Goal: Task Accomplishment & Management: Manage account settings

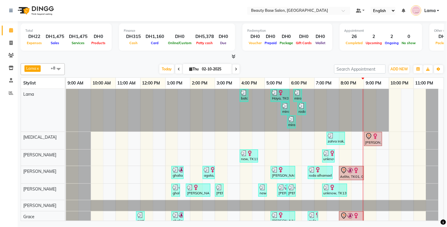
click at [357, 174] on div at bounding box center [351, 170] width 22 height 7
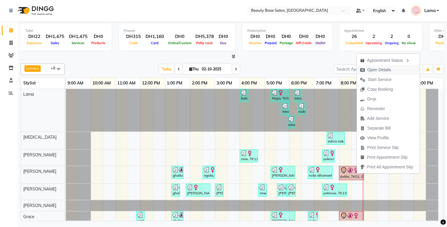
click at [379, 72] on span "Open Details" at bounding box center [379, 70] width 24 height 6
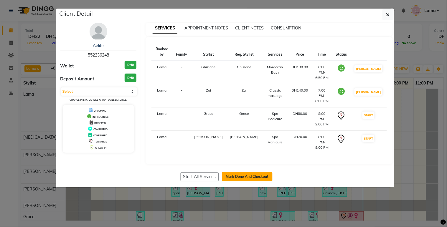
click at [261, 172] on button "Mark Done And Checkout" at bounding box center [247, 176] width 50 height 9
select select "service"
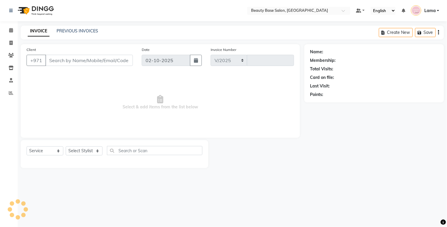
select select "813"
type input "2445"
type input "552236248"
select select "54542"
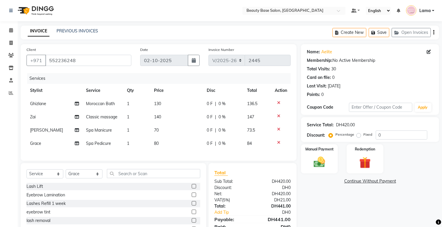
click at [166, 105] on td "130" at bounding box center [177, 103] width 53 height 13
select select "13438"
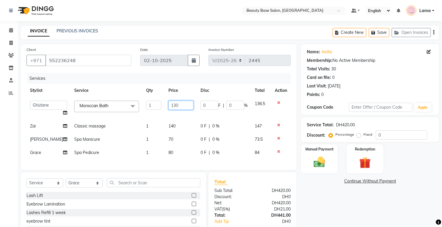
click at [180, 107] on input "130" at bounding box center [181, 105] width 25 height 9
type input "125"
click at [175, 131] on tbody "Accounts Afraa [PERSON_NAME] [PERSON_NAME] [PERSON_NAME] Burula Ghizlane [PERSO…" at bounding box center [159, 128] width 264 height 62
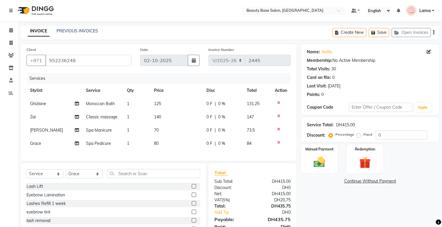
click at [171, 119] on td "140" at bounding box center [177, 116] width 52 height 13
select select "31342"
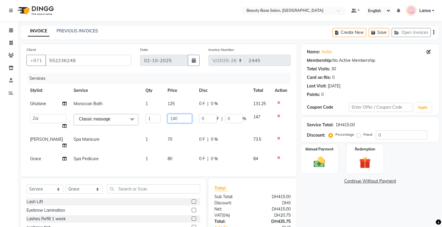
click at [181, 118] on input "140" at bounding box center [180, 118] width 24 height 9
type input "1"
type input "125"
click at [342, 218] on div "Name: Aelite Membership: No Active Membership Total Visits: 30 Card on file: 0 …" at bounding box center [372, 154] width 143 height 221
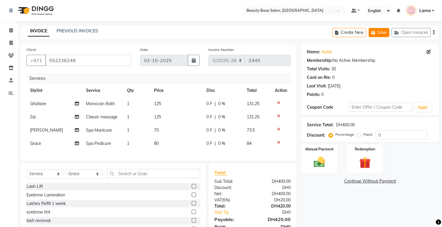
click at [384, 33] on button "Save" at bounding box center [379, 32] width 21 height 9
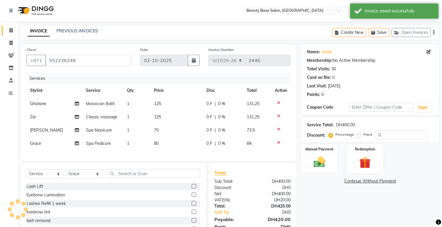
click at [9, 30] on icon at bounding box center [11, 30] width 4 height 4
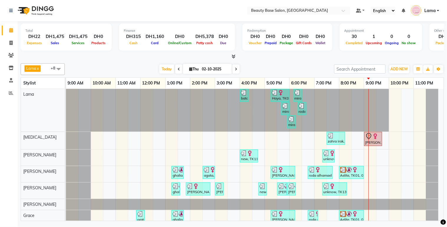
click at [232, 71] on span at bounding box center [235, 69] width 7 height 9
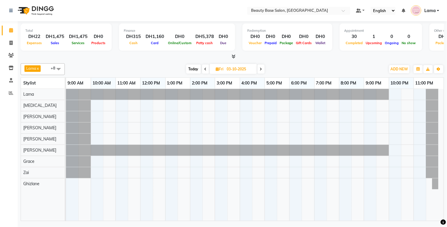
click at [191, 69] on span "Today" at bounding box center [193, 69] width 15 height 9
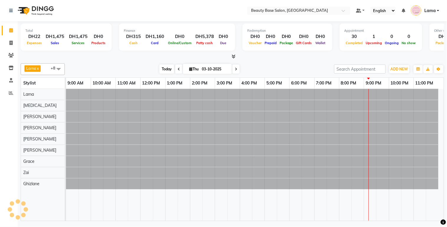
type input "02-10-2025"
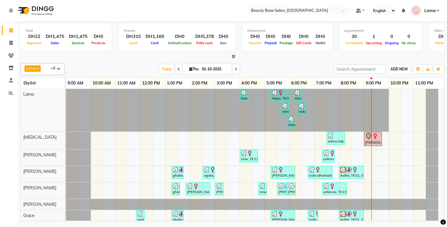
click at [401, 66] on button "ADD NEW Toggle Dropdown" at bounding box center [399, 69] width 20 height 8
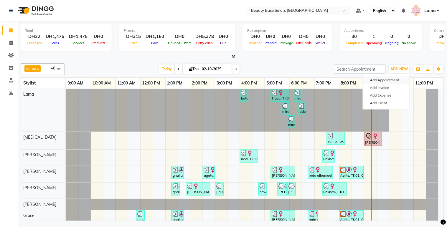
click at [387, 78] on button "Add Appointment" at bounding box center [386, 80] width 47 height 8
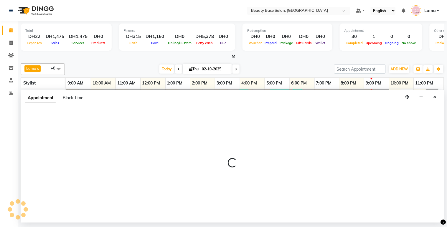
select select "600"
select select "tentative"
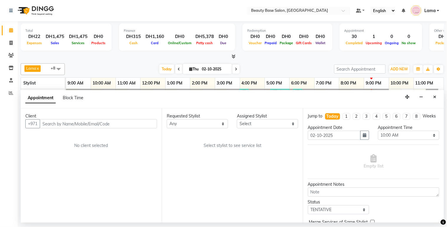
click at [107, 125] on input "text" at bounding box center [98, 123] width 117 height 9
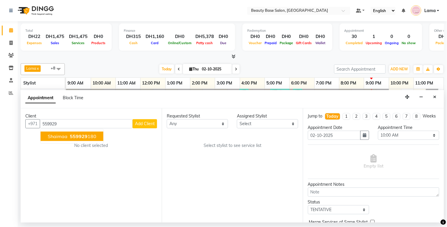
click at [83, 133] on span "559929" at bounding box center [79, 136] width 18 height 6
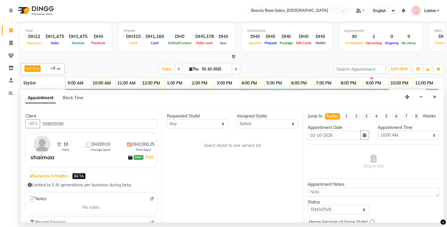
type input "559929180"
click at [204, 120] on select "Any [PERSON_NAME] [PERSON_NAME] [PERSON_NAME] [PERSON_NAME] [PERSON_NAME] [MEDI…" at bounding box center [197, 123] width 61 height 9
select select "61471"
click at [167, 119] on select "Any [PERSON_NAME] [PERSON_NAME] [PERSON_NAME] [PERSON_NAME] [PERSON_NAME] [MEDI…" at bounding box center [197, 123] width 61 height 9
select select "61471"
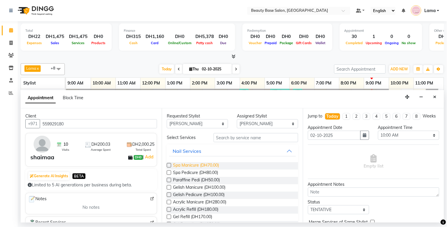
click at [205, 165] on span "Spa Manicure (DH70.00)" at bounding box center [196, 165] width 46 height 7
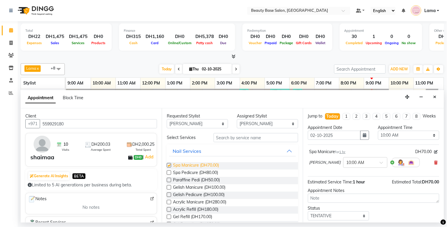
checkbox input "false"
click at [228, 139] on input "text" at bounding box center [256, 137] width 85 height 9
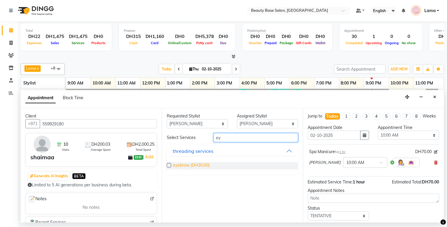
type input "ey"
click at [199, 164] on span "eyebrow (DH30.00)" at bounding box center [191, 165] width 37 height 7
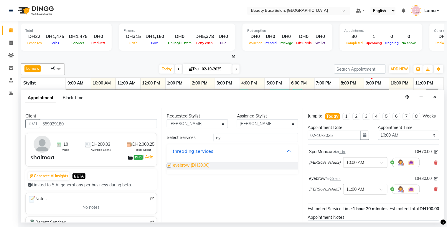
checkbox input "false"
click at [407, 139] on select "Select 10:00 AM 10:05 AM 10:10 AM 10:15 AM 10:20 AM 10:25 AM 10:30 AM 10:35 AM …" at bounding box center [408, 135] width 61 height 9
select select "1215"
click at [378, 136] on select "Select 10:00 AM 10:05 AM 10:10 AM 10:15 AM 10:20 AM 10:25 AM 10:30 AM 10:35 AM …" at bounding box center [408, 135] width 61 height 9
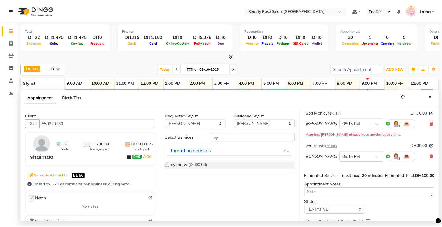
scroll to position [80, 0]
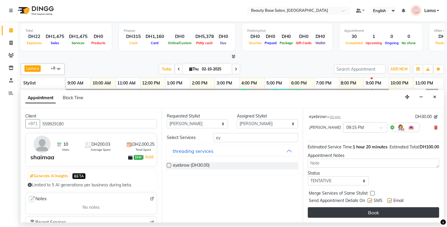
click at [371, 211] on button "Book" at bounding box center [373, 212] width 131 height 11
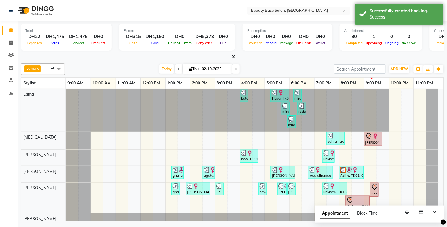
click at [363, 199] on div at bounding box center [358, 200] width 22 height 7
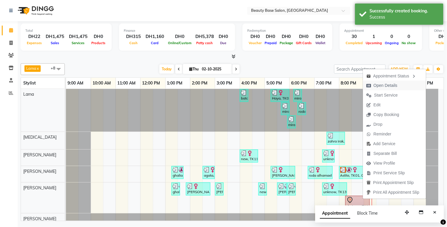
click at [388, 86] on span "Open Details" at bounding box center [386, 86] width 24 height 6
select select "7"
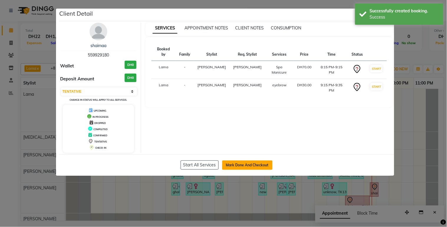
click at [242, 166] on button "Mark Done And Checkout" at bounding box center [247, 165] width 50 height 9
select select "service"
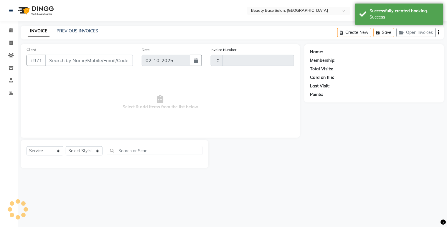
type input "2445"
select select "813"
type input "559929180"
select select "61471"
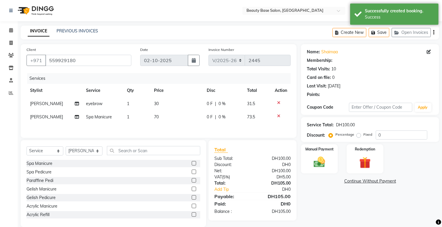
click at [364, 136] on label "Fixed" at bounding box center [368, 134] width 9 height 5
click at [360, 136] on input "Fixed" at bounding box center [360, 135] width 4 height 4
radio input "true"
click at [326, 159] on img at bounding box center [319, 163] width 19 height 14
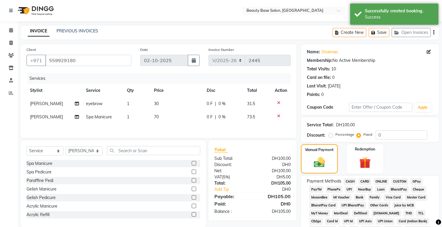
click at [352, 180] on span "CASH" at bounding box center [350, 181] width 13 height 7
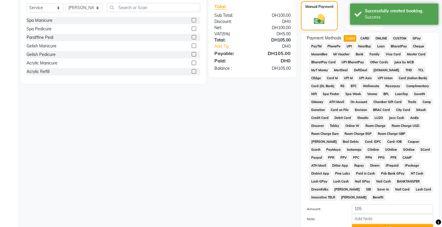
scroll to position [166, 0]
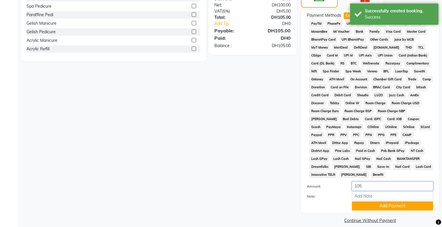
click at [384, 182] on input "105" at bounding box center [392, 186] width 81 height 9
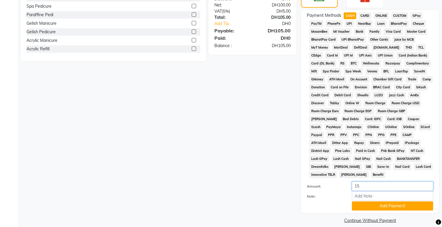
type input "150"
click at [373, 202] on button "Add Payment" at bounding box center [392, 206] width 81 height 9
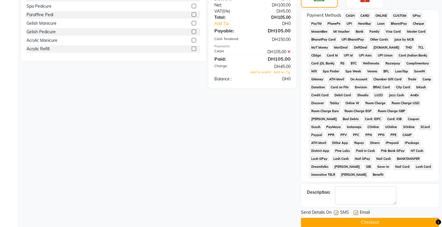
click at [375, 218] on button "Checkout" at bounding box center [370, 222] width 138 height 9
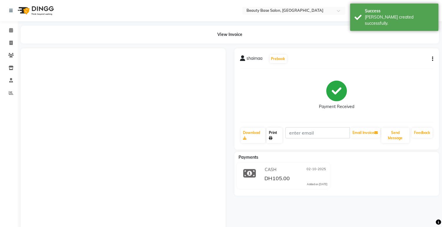
click at [281, 141] on link "Print" at bounding box center [275, 135] width 16 height 15
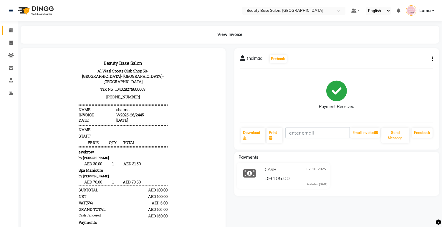
click at [6, 28] on span at bounding box center [11, 30] width 10 height 7
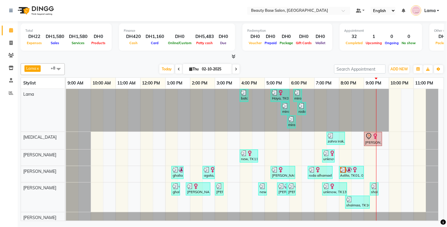
click at [376, 144] on div "[PERSON_NAME], TK15, 09:00 PM-09:45 PM, Blowdry classic" at bounding box center [373, 139] width 17 height 12
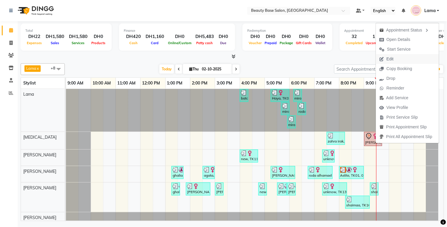
click at [395, 58] on span "Edit" at bounding box center [386, 59] width 21 height 10
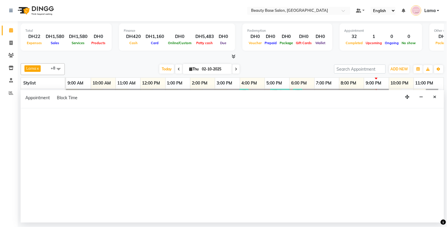
select select "tentative"
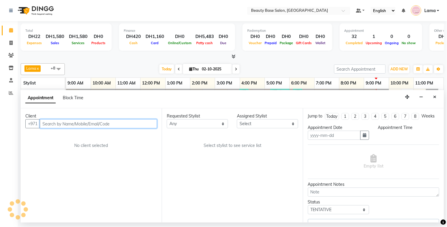
type input "02-10-2025"
select select "1260"
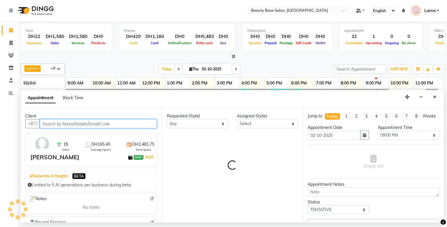
select select "49318"
select select "1223"
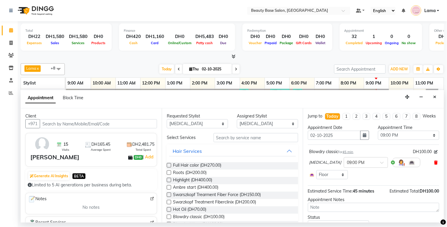
click at [434, 165] on icon at bounding box center [436, 163] width 4 height 4
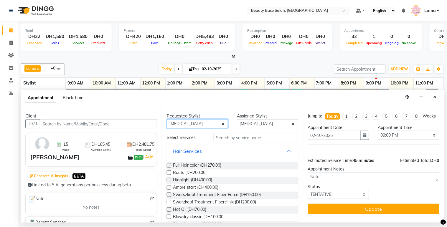
click at [212, 126] on select "Any [PERSON_NAME] [PERSON_NAME] [PERSON_NAME] [PERSON_NAME] [PERSON_NAME] [MEDI…" at bounding box center [197, 123] width 61 height 9
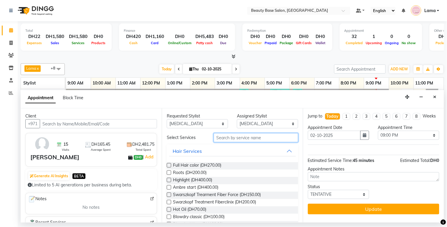
click at [249, 140] on input "text" at bounding box center [256, 137] width 85 height 9
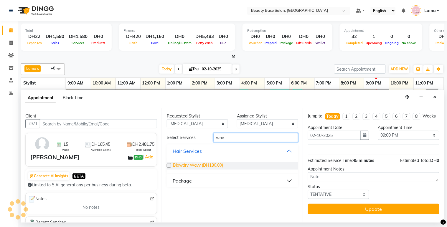
type input "wav"
click at [190, 166] on span "Blowdry Wavy (DH130.00)" at bounding box center [198, 165] width 50 height 7
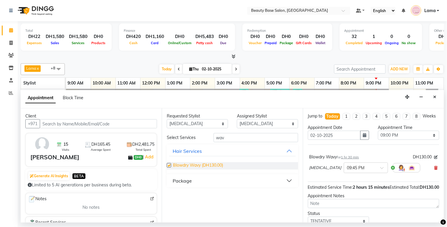
checkbox input "false"
click at [348, 171] on input "text" at bounding box center [360, 167] width 26 height 6
click at [344, 204] on div "09:05 PM" at bounding box center [366, 202] width 44 height 11
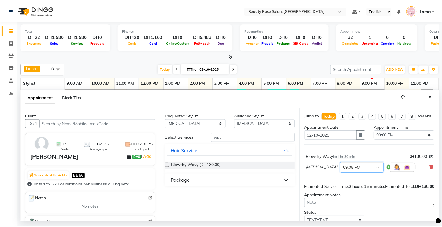
scroll to position [35, 0]
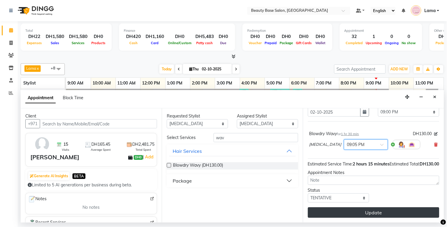
click at [372, 212] on button "Update" at bounding box center [373, 212] width 131 height 11
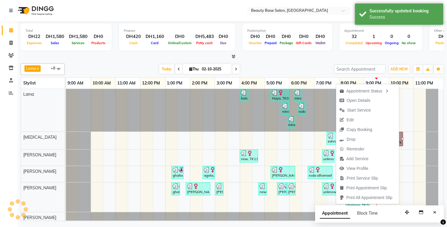
click at [404, 140] on div at bounding box center [403, 139] width 2 height 2
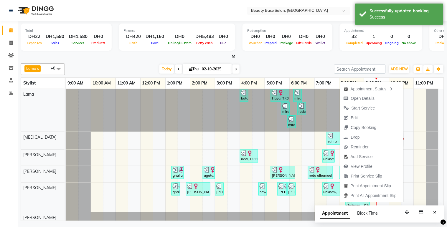
click at [414, 140] on td at bounding box center [420, 187] width 12 height 197
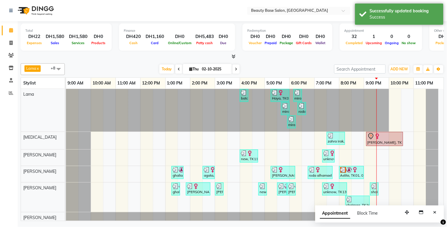
click at [400, 143] on div "[PERSON_NAME], TK15, 09:05 PM-10:35 PM, Blowdry Wavy" at bounding box center [385, 139] width 36 height 12
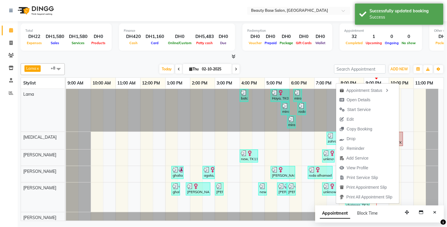
click at [403, 143] on div at bounding box center [403, 139] width 2 height 14
click at [431, 141] on div at bounding box center [432, 140] width 12 height 17
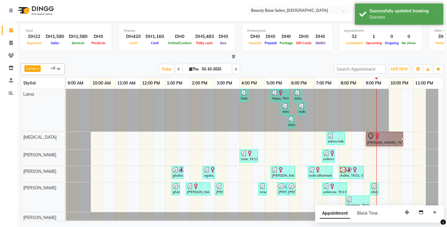
click at [402, 140] on div at bounding box center [403, 139] width 2 height 2
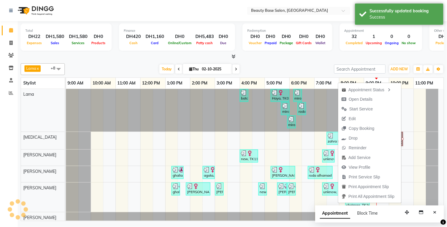
click at [402, 140] on div at bounding box center [403, 139] width 2 height 2
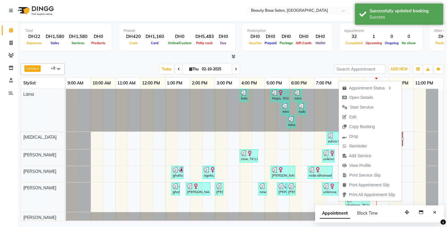
click at [414, 141] on td at bounding box center [420, 187] width 12 height 197
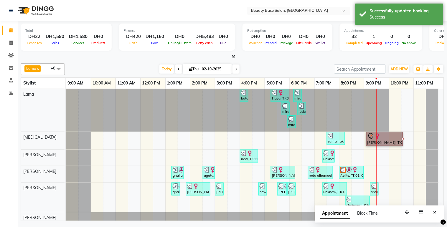
click at [402, 140] on div at bounding box center [403, 139] width 2 height 2
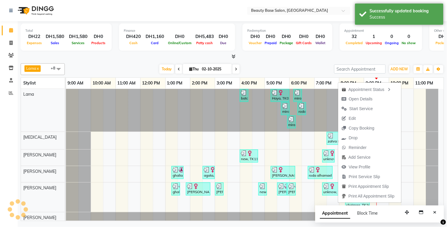
click at [421, 138] on td at bounding box center [420, 187] width 12 height 197
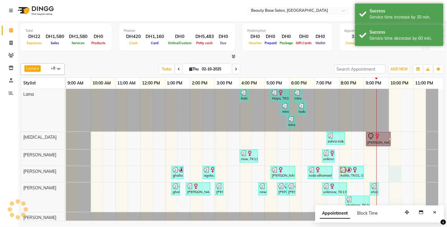
click at [391, 169] on div at bounding box center [395, 174] width 12 height 16
select select "30434"
select select "1320"
select select "tentative"
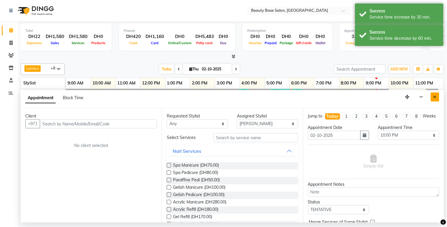
click at [435, 97] on icon "Close" at bounding box center [434, 97] width 3 height 4
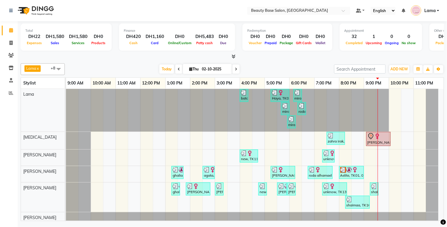
click at [378, 140] on div at bounding box center [378, 187] width 0 height 197
click at [378, 138] on div at bounding box center [378, 187] width 0 height 197
click at [385, 139] on div at bounding box center [378, 136] width 22 height 7
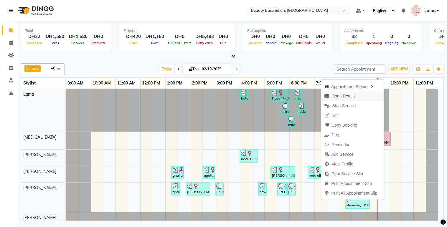
click at [354, 97] on span "Open Details" at bounding box center [340, 96] width 38 height 10
select select "7"
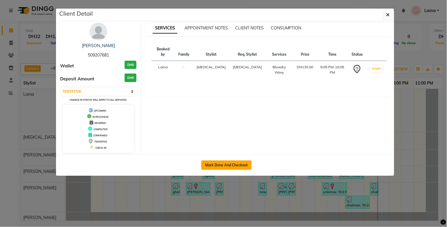
click at [242, 167] on button "Mark Done And Checkout" at bounding box center [226, 165] width 50 height 9
select select "service"
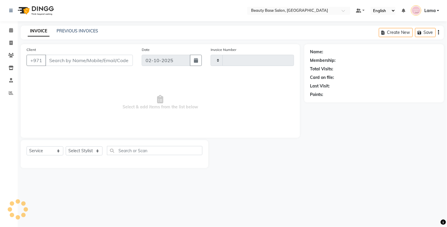
type input "2446"
select select "813"
type input "509207681"
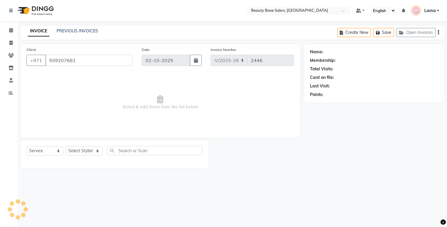
select select "49318"
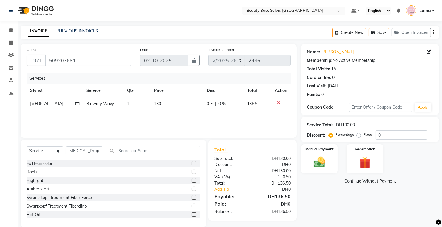
click at [364, 135] on label "Fixed" at bounding box center [368, 134] width 9 height 5
click at [360, 135] on input "Fixed" at bounding box center [360, 135] width 4 height 4
radio input "true"
click at [326, 161] on img at bounding box center [319, 163] width 19 height 14
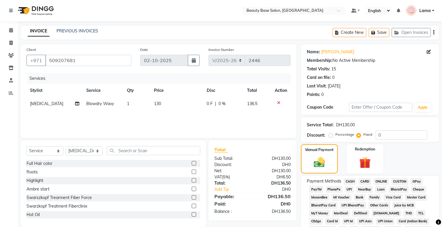
click at [365, 181] on span "CARD" at bounding box center [365, 181] width 13 height 7
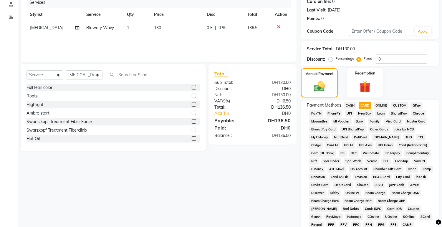
scroll to position [166, 0]
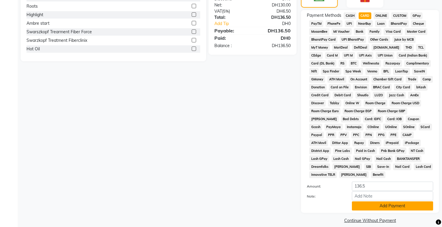
click at [376, 202] on button "Add Payment" at bounding box center [392, 206] width 81 height 9
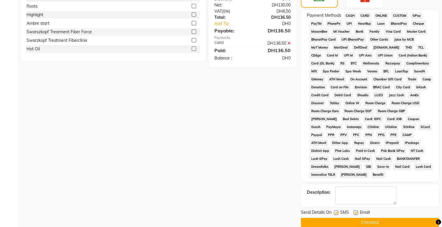
click at [381, 218] on button "Checkout" at bounding box center [370, 222] width 138 height 9
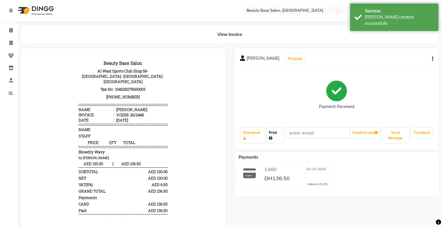
click at [278, 136] on link "Print" at bounding box center [275, 135] width 16 height 15
click at [8, 28] on span at bounding box center [11, 30] width 10 height 7
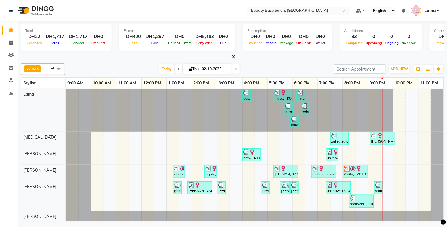
click at [353, 175] on div "Aelite, TK01, 08:00 PM-09:00 PM, Spa Manicure" at bounding box center [356, 171] width 24 height 11
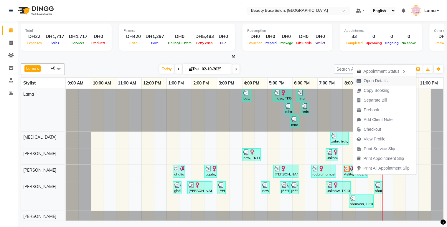
click at [379, 82] on span "Open Details" at bounding box center [376, 81] width 24 height 6
select select "3"
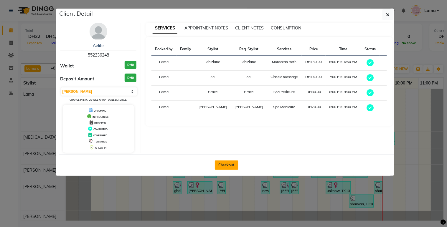
click at [226, 169] on button "Checkout" at bounding box center [227, 165] width 24 height 9
select select "service"
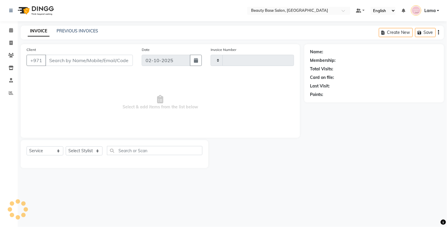
type input "2447"
select select "813"
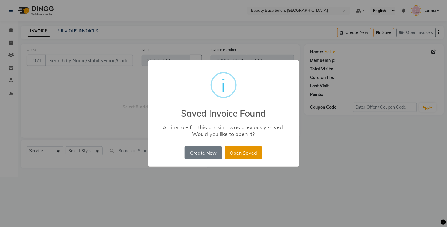
click at [248, 151] on button "Open Saved" at bounding box center [243, 152] width 37 height 13
type input "552236248"
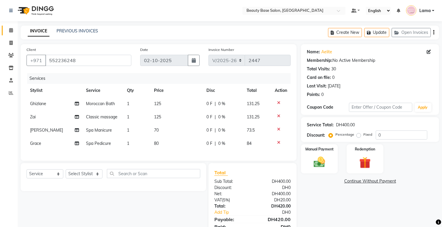
click at [9, 31] on icon at bounding box center [11, 30] width 4 height 4
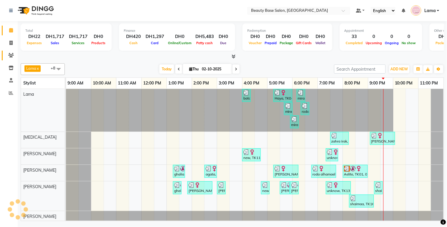
click at [13, 57] on icon at bounding box center [11, 55] width 6 height 4
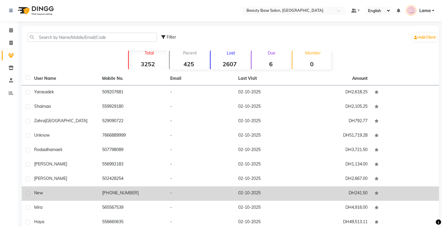
click at [115, 196] on td "[PHONE_NUMBER]" at bounding box center [133, 194] width 68 height 14
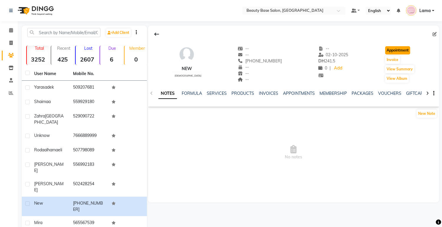
click at [396, 49] on button "Appointment" at bounding box center [397, 50] width 25 height 8
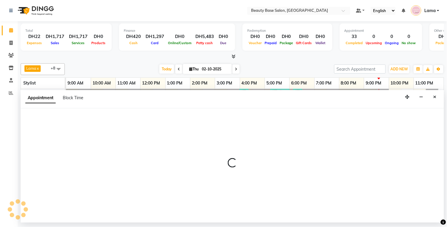
select select "tentative"
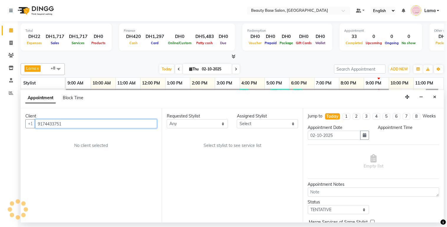
select select "600"
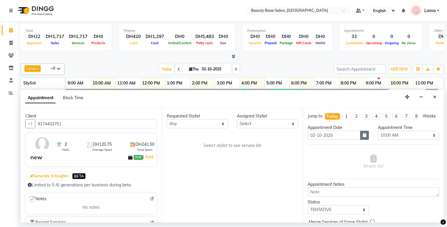
click at [363, 137] on icon "button" at bounding box center [365, 135] width 4 height 4
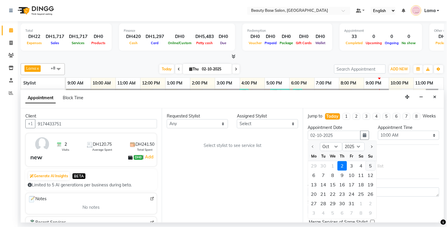
click at [371, 169] on div "5" at bounding box center [370, 165] width 9 height 9
type input "05-10-2025"
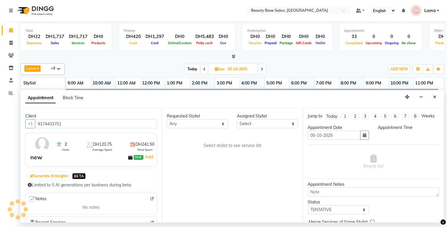
select select "600"
click at [204, 125] on select "Any [PERSON_NAME] [PERSON_NAME] [PERSON_NAME] [PERSON_NAME] [PERSON_NAME] [MEDI…" at bounding box center [197, 123] width 61 height 9
select select "49318"
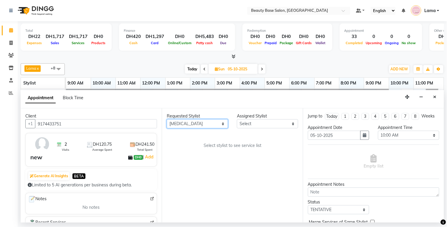
click at [167, 119] on select "Any [PERSON_NAME] [PERSON_NAME] [PERSON_NAME] [PERSON_NAME] [PERSON_NAME] [MEDI…" at bounding box center [197, 123] width 61 height 9
select select "49318"
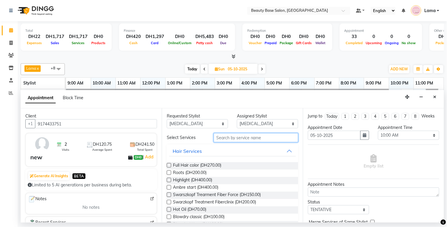
click at [233, 138] on input "text" at bounding box center [256, 137] width 85 height 9
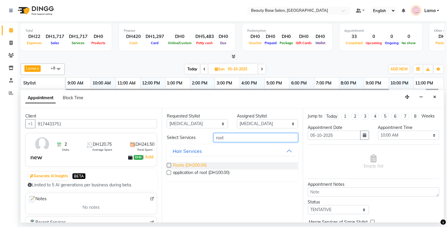
type input "root"
click at [192, 166] on span "Roots (DH200.00)" at bounding box center [190, 165] width 34 height 7
checkbox input "false"
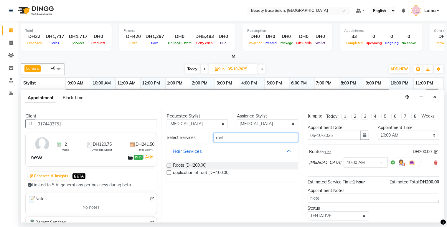
click at [234, 139] on input "root" at bounding box center [256, 137] width 85 height 9
type input "r"
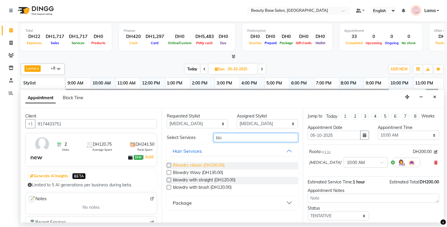
type input "blo"
click at [217, 166] on span "Blowdry classic (DH100.00)" at bounding box center [199, 165] width 52 height 7
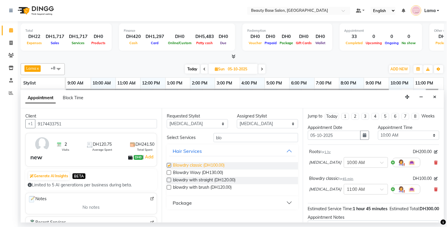
checkbox input "false"
click at [402, 140] on select "Select 10:00 AM 10:05 AM 10:10 AM 10:15 AM 10:20 AM 10:25 AM 10:30 AM 10:35 AM …" at bounding box center [408, 135] width 61 height 9
select select "690"
click at [378, 136] on select "Select 10:00 AM 10:05 AM 10:10 AM 10:15 AM 10:20 AM 10:25 AM 10:30 AM 10:35 AM …" at bounding box center [408, 135] width 61 height 9
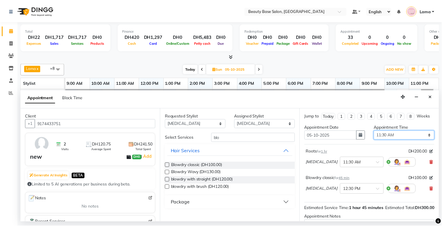
scroll to position [74, 0]
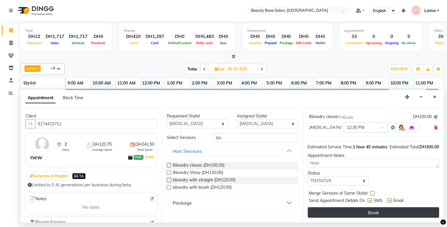
click at [377, 217] on button "Book" at bounding box center [373, 212] width 131 height 11
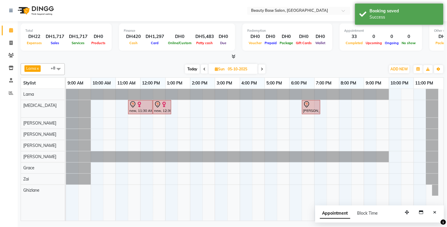
click at [197, 69] on span "Today" at bounding box center [192, 69] width 15 height 9
type input "02-10-2025"
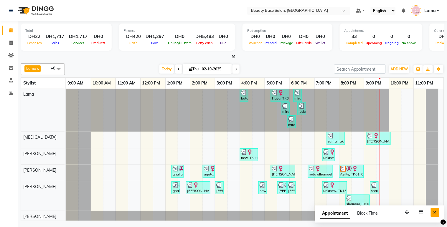
click at [436, 210] on button "Close" at bounding box center [435, 212] width 9 height 9
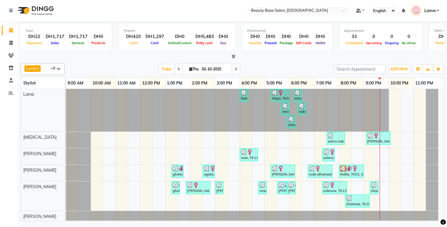
click at [340, 172] on div "Aelite, TK01, 08:00 PM-09:00 PM, Spa Manicure" at bounding box center [352, 171] width 24 height 11
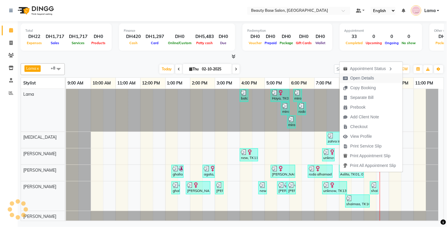
click at [366, 77] on span "Open Details" at bounding box center [362, 78] width 24 height 6
select select "3"
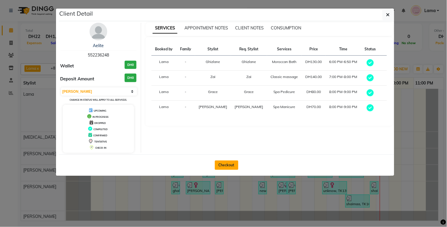
click at [226, 168] on button "Checkout" at bounding box center [227, 165] width 24 height 9
select select "service"
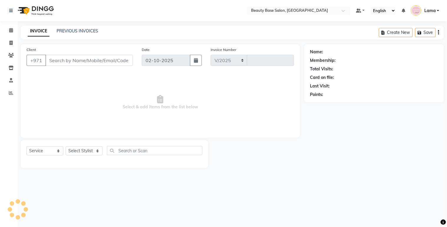
select select "813"
type input "2447"
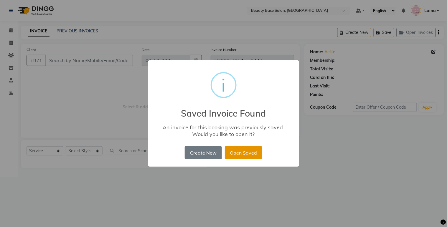
click at [245, 157] on button "Open Saved" at bounding box center [243, 152] width 37 height 13
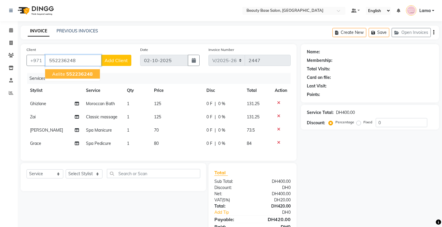
click at [78, 73] on span "552236248" at bounding box center [79, 74] width 27 height 6
type input "552236248"
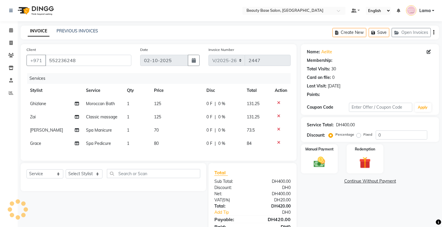
click at [15, 135] on div "Calendar Invoice Clients Inventory Staff Reports Completed InProgress Upcoming …" at bounding box center [40, 130] width 80 height 227
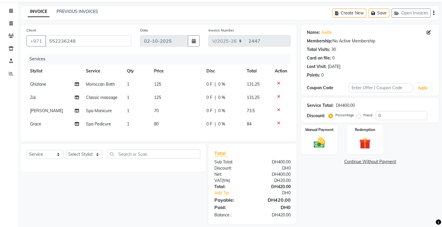
scroll to position [30, 0]
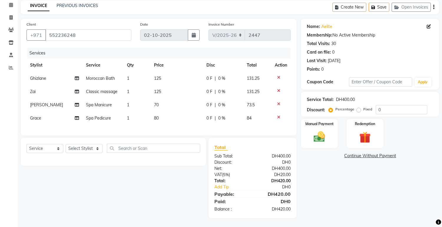
click at [387, 204] on div "Name: Aelite Membership: No Active Membership Total Visits: 30 Card on file: 0 …" at bounding box center [372, 118] width 143 height 199
click at [364, 107] on label "Fixed" at bounding box center [368, 109] width 9 height 5
click at [360, 107] on input "Fixed" at bounding box center [360, 109] width 4 height 4
radio input "true"
click at [326, 136] on img at bounding box center [319, 137] width 19 height 14
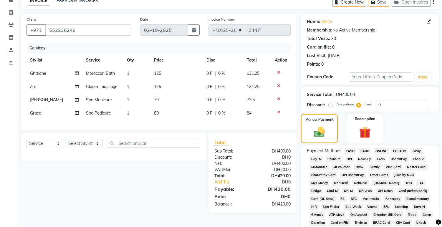
click at [367, 151] on span "CARD" at bounding box center [365, 151] width 13 height 7
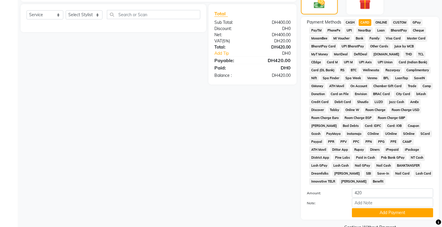
scroll to position [166, 0]
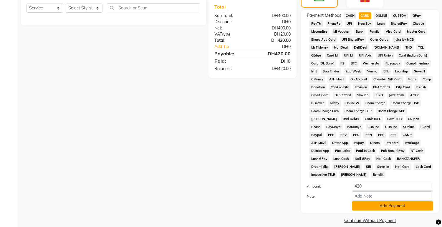
click at [386, 202] on button "Add Payment" at bounding box center [392, 206] width 81 height 9
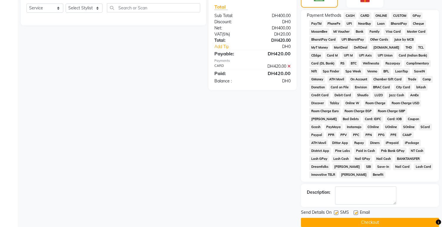
click at [386, 218] on button "Checkout" at bounding box center [370, 222] width 138 height 9
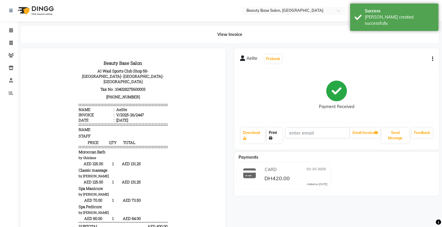
click at [278, 137] on link "Print" at bounding box center [275, 135] width 16 height 15
click at [10, 33] on span at bounding box center [11, 30] width 10 height 7
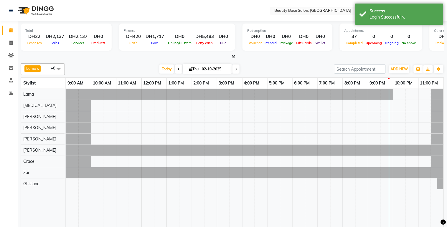
select select "en"
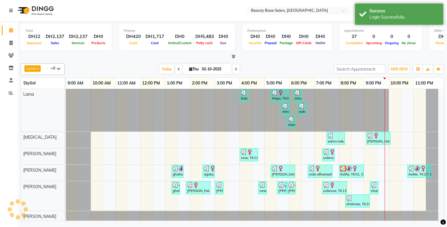
click at [236, 74] on div "Lama x Rachel x jenny x Ana x Zai x Ghizlane x Grace x yasmin x Ramila x +8 UnS…" at bounding box center [232, 69] width 423 height 12
click at [237, 71] on span at bounding box center [235, 69] width 7 height 9
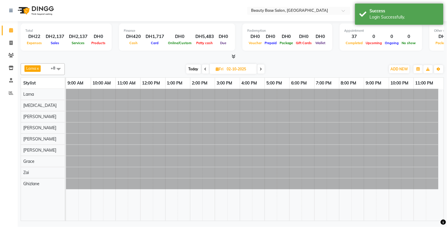
type input "03-10-2025"
